Goal: Information Seeking & Learning: Learn about a topic

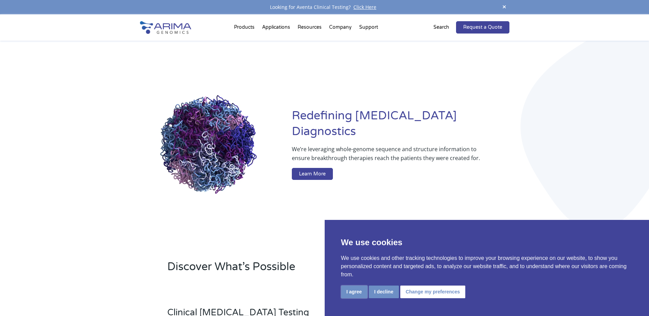
click at [361, 292] on button "I agree" at bounding box center [354, 292] width 26 height 13
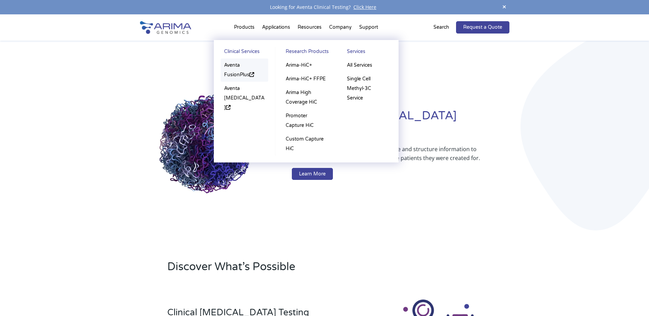
click at [235, 70] on link "Aventa FusionPlus" at bounding box center [245, 69] width 48 height 23
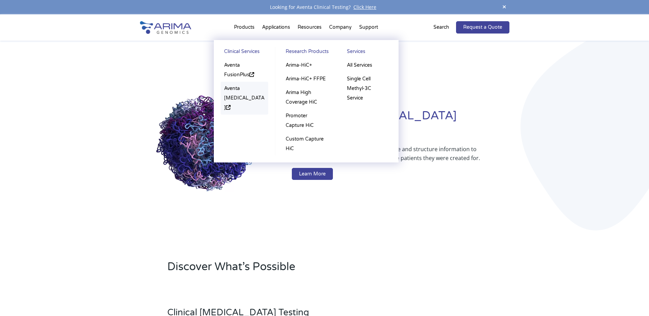
click at [234, 92] on link "Aventa [MEDICAL_DATA]" at bounding box center [245, 98] width 48 height 33
